Goal: Task Accomplishment & Management: Manage account settings

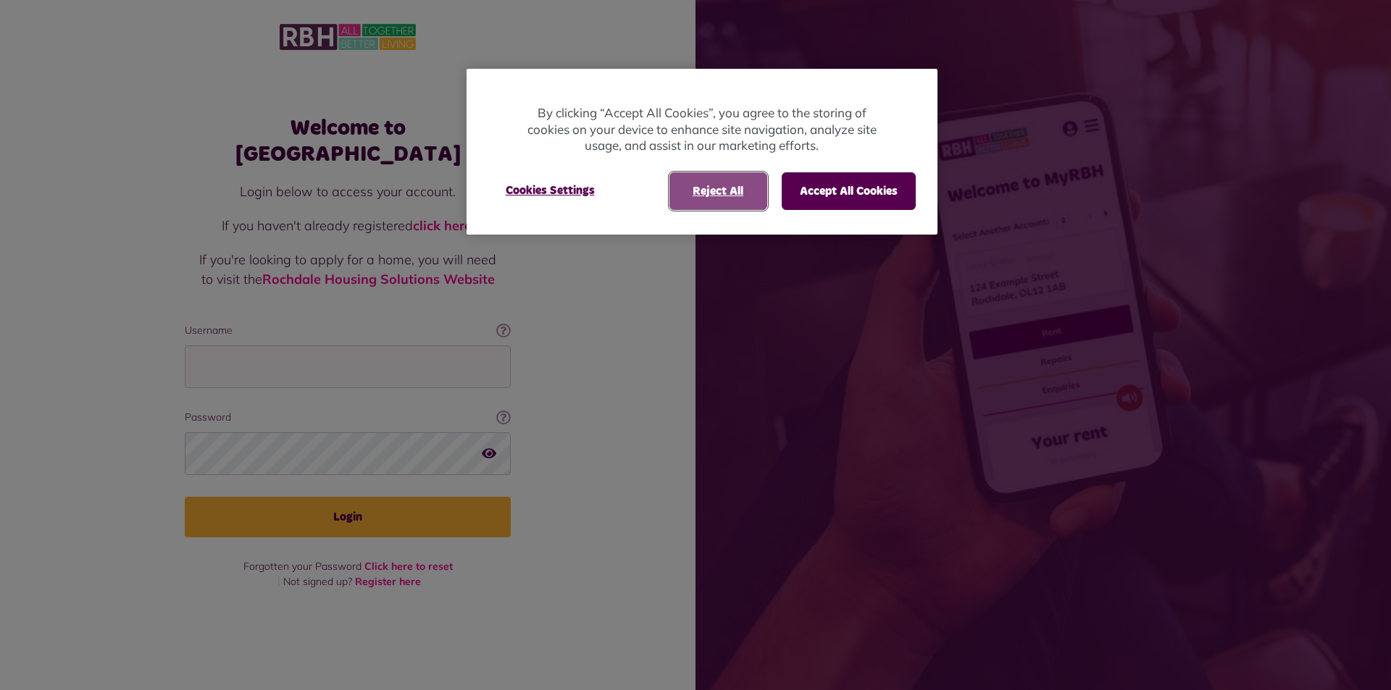
click at [721, 196] on button "Reject All" at bounding box center [718, 191] width 98 height 38
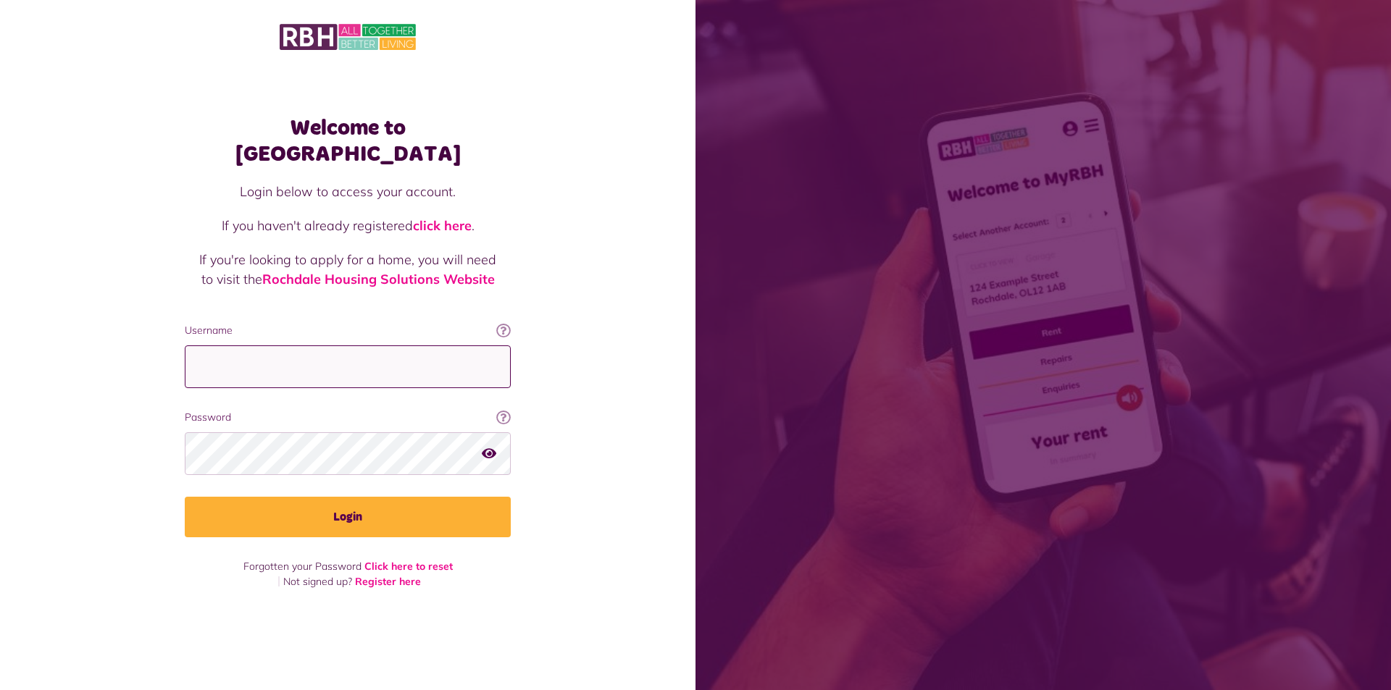
drag, startPoint x: 231, startPoint y: 356, endPoint x: 240, endPoint y: 355, distance: 8.8
click at [240, 355] on input "Username" at bounding box center [348, 366] width 326 height 43
type input "**********"
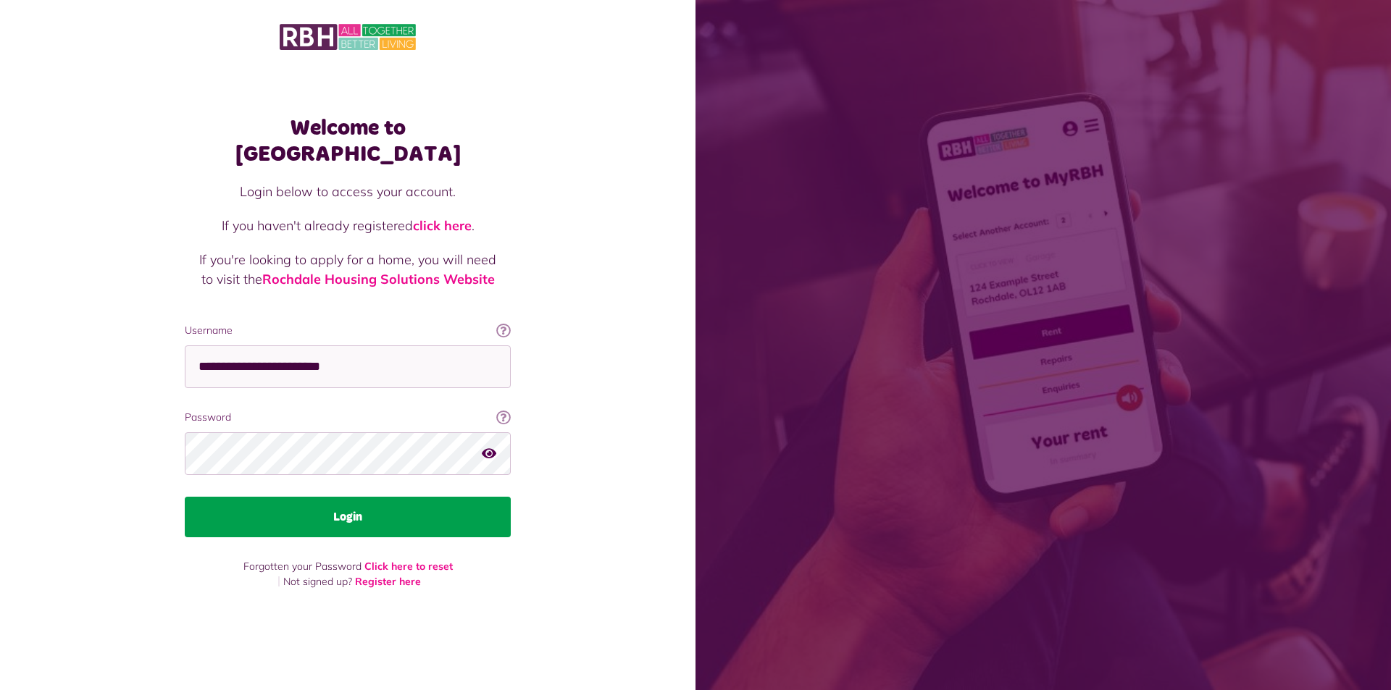
click at [356, 510] on button "Login" at bounding box center [348, 517] width 326 height 41
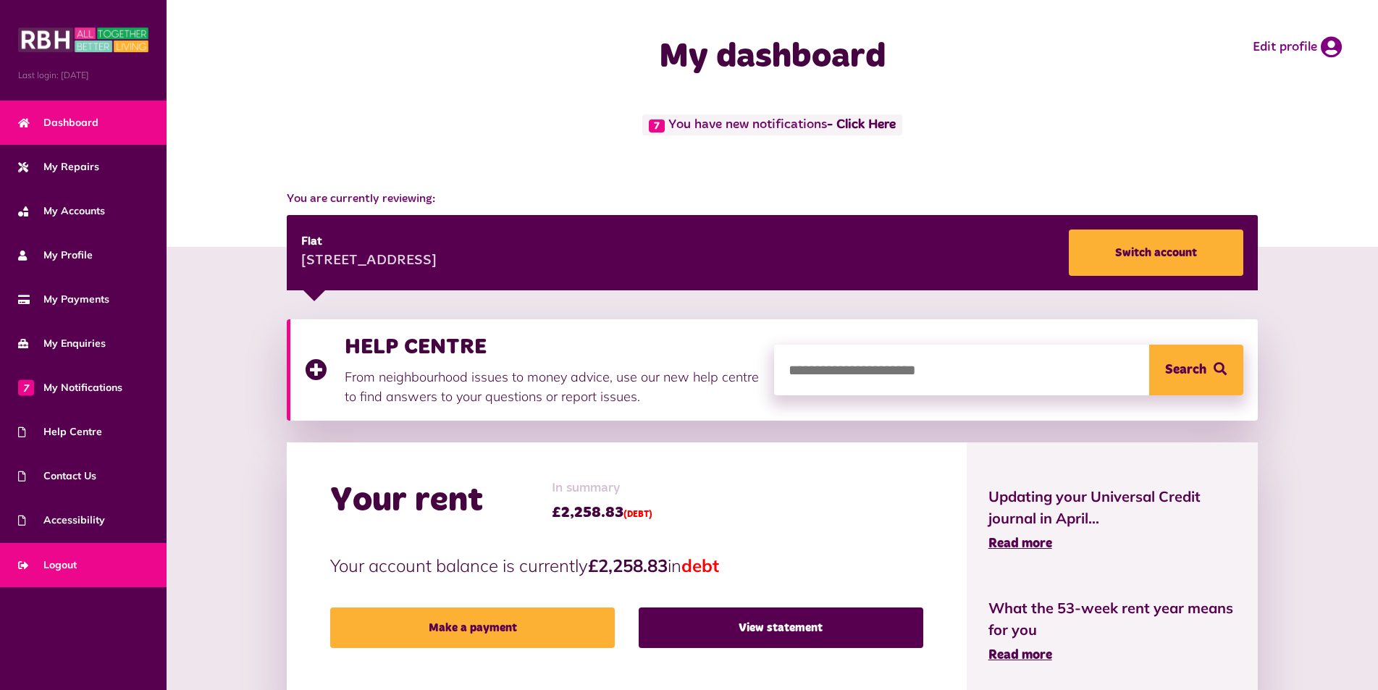
click at [67, 563] on span "Logout" at bounding box center [47, 565] width 59 height 15
